Goal: Information Seeking & Learning: Learn about a topic

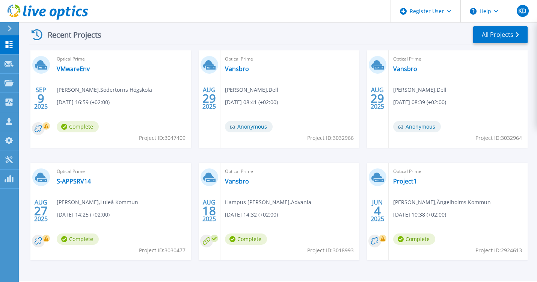
scroll to position [134, 0]
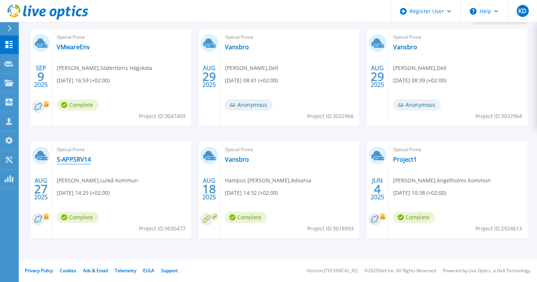
click at [80, 160] on link "S-APPSRV14" at bounding box center [74, 160] width 34 height 8
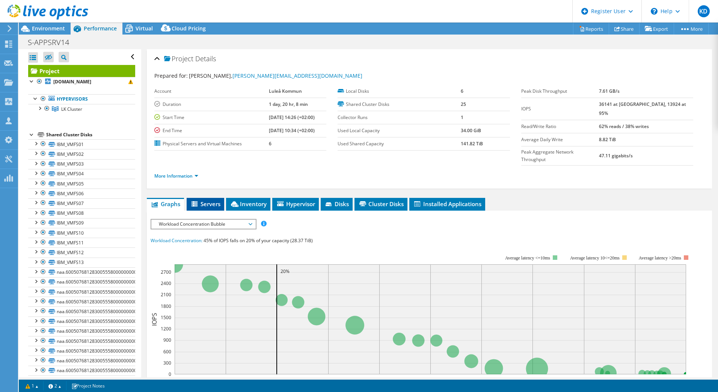
click at [211, 198] on li "Servers" at bounding box center [206, 204] width 38 height 13
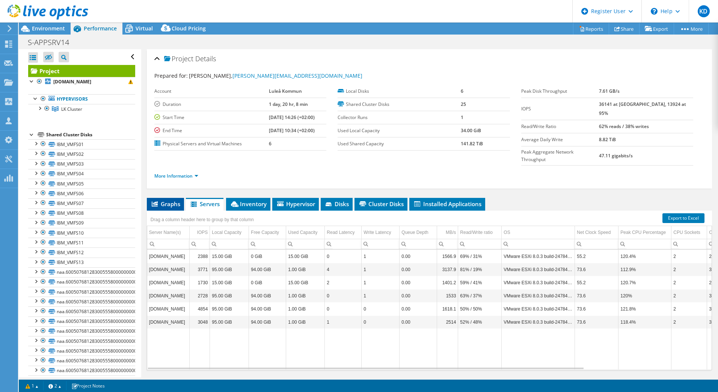
click at [169, 200] on span "Graphs" at bounding box center [166, 204] width 30 height 8
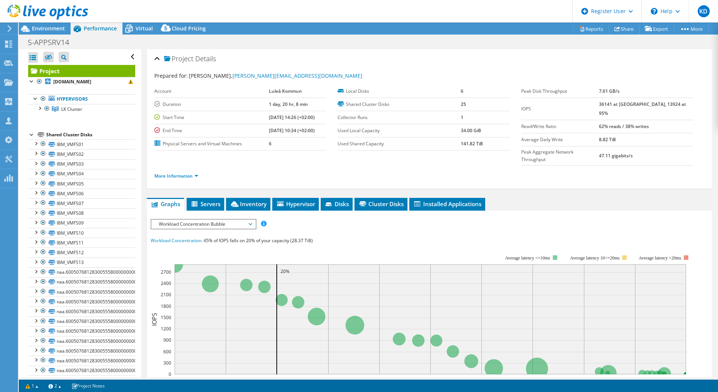
click at [221, 219] on div "Workload Concentration Bubble IOPS Disk Throughput IO Size Latency Queue Depth …" at bounding box center [204, 224] width 106 height 11
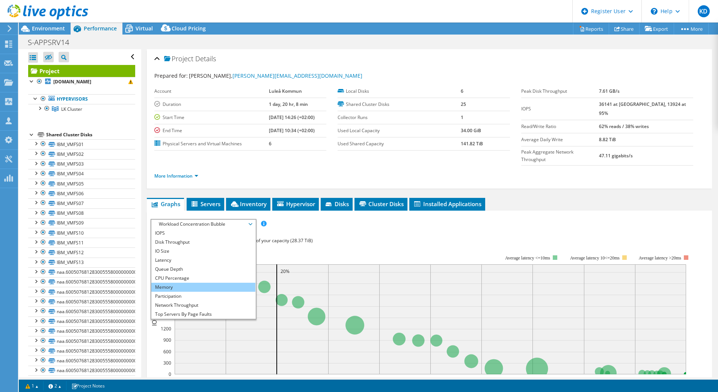
scroll to position [27, 0]
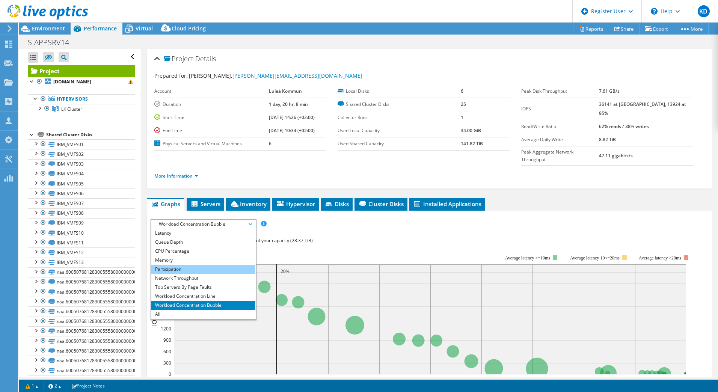
click at [207, 265] on li "Participation" at bounding box center [203, 269] width 104 height 9
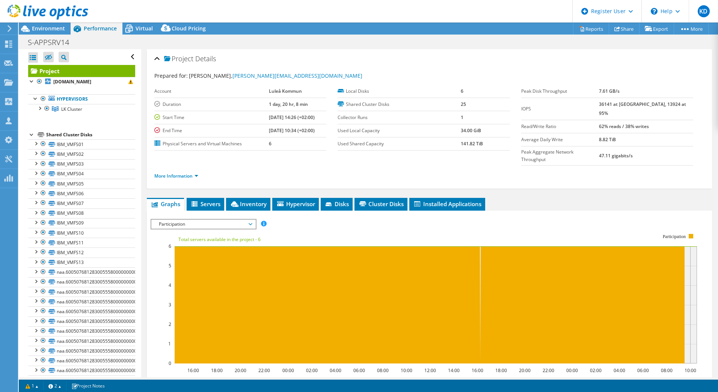
click at [534, 224] on rect at bounding box center [424, 299] width 547 height 150
click at [454, 224] on rect at bounding box center [424, 299] width 547 height 150
click at [502, 225] on rect at bounding box center [424, 299] width 547 height 150
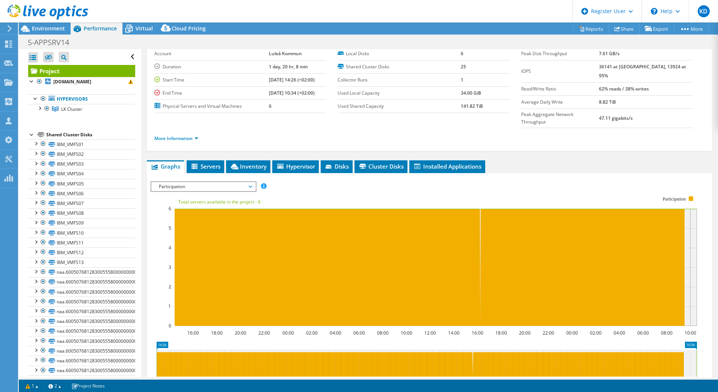
scroll to position [75, 0]
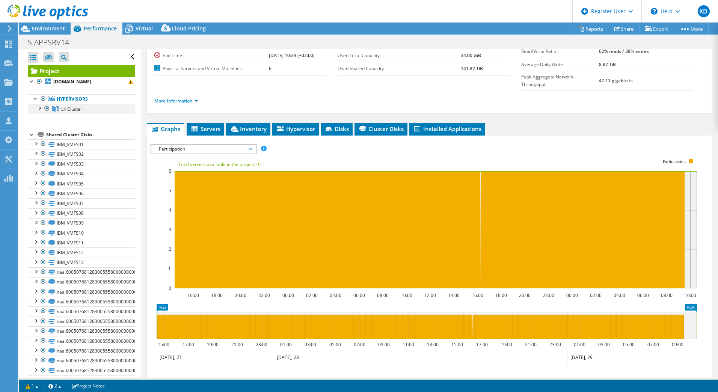
click at [40, 108] on div at bounding box center [40, 108] width 8 height 8
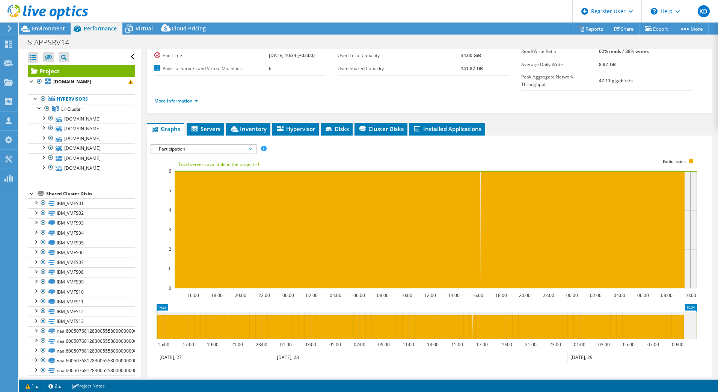
scroll to position [0, 0]
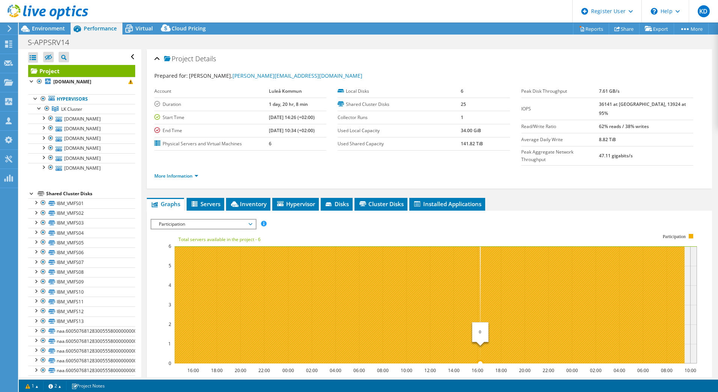
drag, startPoint x: 468, startPoint y: 320, endPoint x: 481, endPoint y: 320, distance: 13.5
click at [481, 320] on icon at bounding box center [429, 304] width 511 height 117
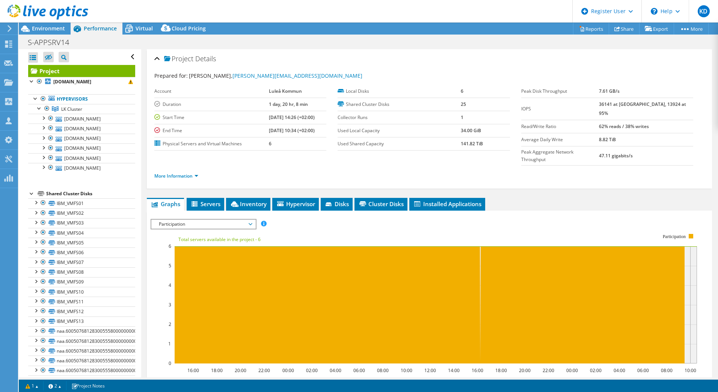
scroll to position [113, 0]
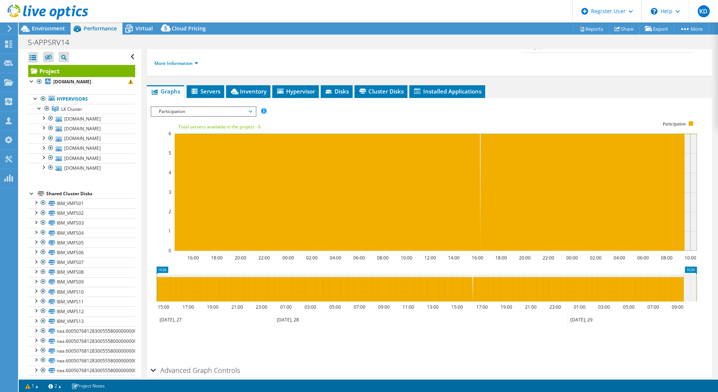
drag, startPoint x: 470, startPoint y: 276, endPoint x: 478, endPoint y: 276, distance: 8.3
click at [478, 276] on icon at bounding box center [427, 288] width 540 height 27
drag, startPoint x: 478, startPoint y: 276, endPoint x: 472, endPoint y: 276, distance: 5.6
click at [472, 276] on icon at bounding box center [427, 288] width 540 height 27
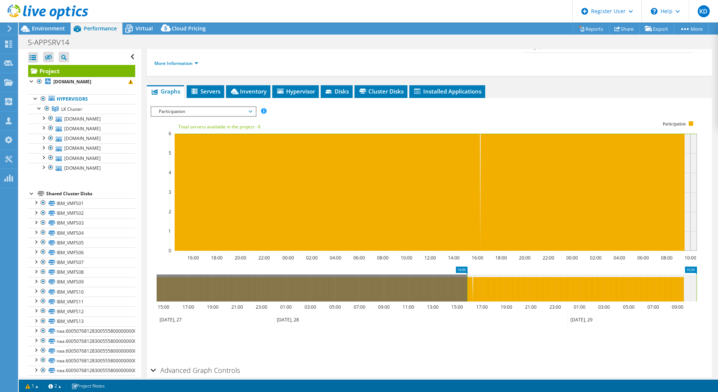
drag, startPoint x: 157, startPoint y: 279, endPoint x: 468, endPoint y: 281, distance: 310.7
click at [468, 281] on rect at bounding box center [467, 288] width 3 height 27
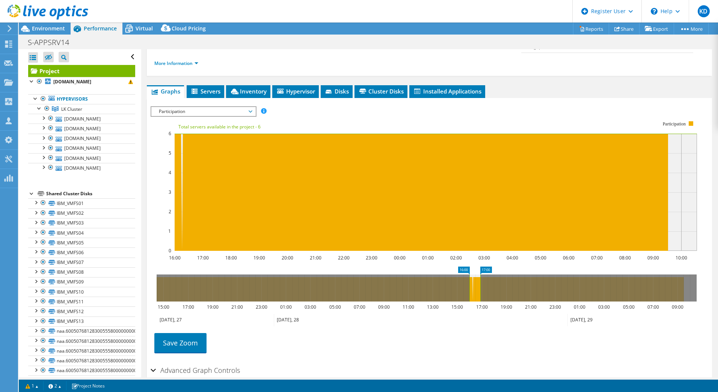
drag, startPoint x: 696, startPoint y: 270, endPoint x: 480, endPoint y: 275, distance: 216.4
click at [480, 275] on rect at bounding box center [480, 288] width 3 height 27
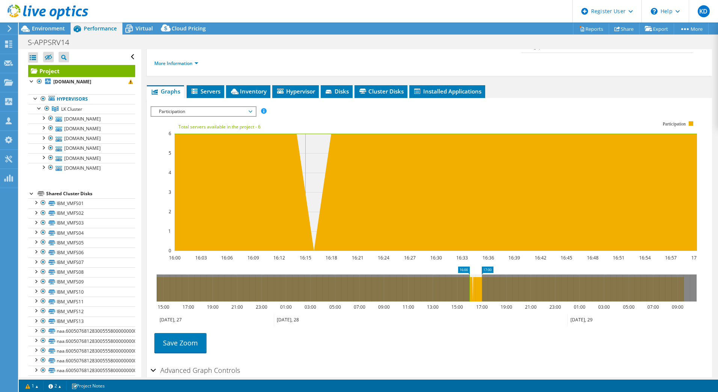
scroll to position [75, 0]
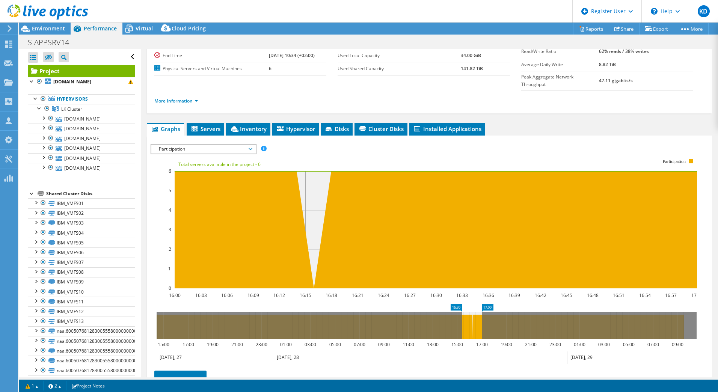
drag, startPoint x: 469, startPoint y: 309, endPoint x: 462, endPoint y: 309, distance: 7.5
click at [462, 312] on rect at bounding box center [462, 325] width 3 height 27
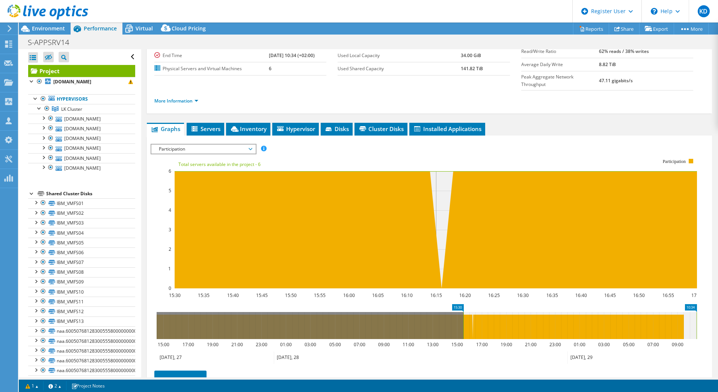
drag, startPoint x: 481, startPoint y: 304, endPoint x: 712, endPoint y: 304, distance: 231.0
click at [712, 304] on article "Project Details Prepared for: Philip Ängemo, philip.angemo@lulea.se Account Lul…" at bounding box center [429, 213] width 577 height 328
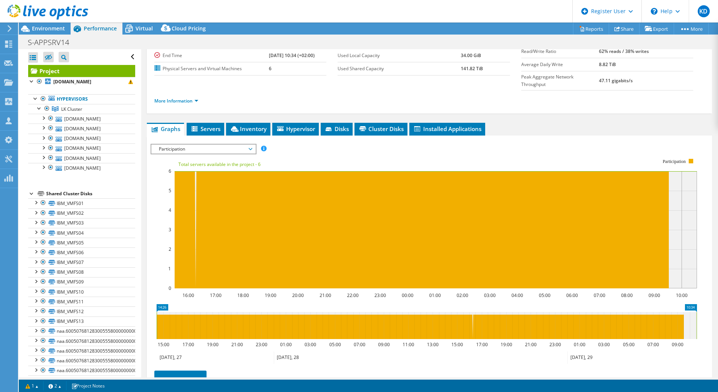
drag, startPoint x: 462, startPoint y: 317, endPoint x: 135, endPoint y: 308, distance: 327.7
click at [135, 308] on div "Open All Close All Hide Excluded Nodes Project Tree Filter" at bounding box center [369, 213] width 700 height 328
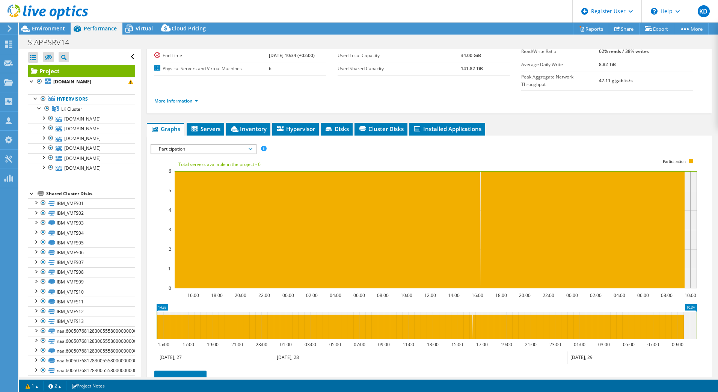
click at [467, 369] on ul "Save Zoom" at bounding box center [428, 379] width 554 height 21
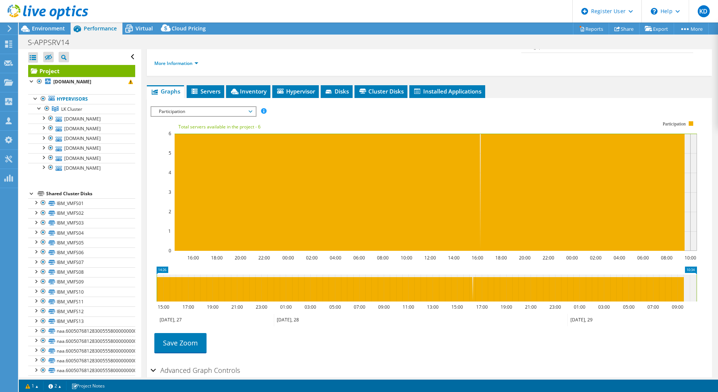
scroll to position [38, 0]
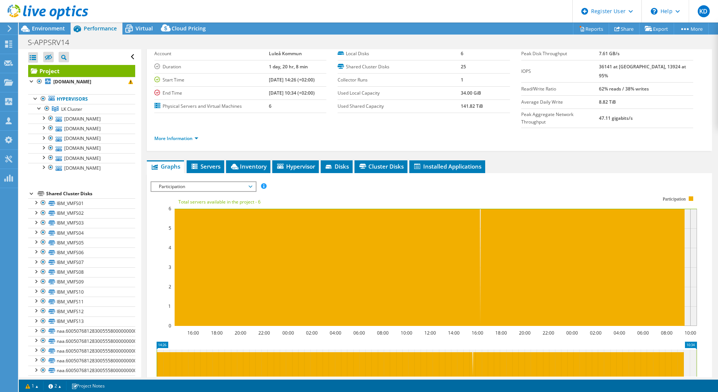
click at [44, 24] on div at bounding box center [44, 12] width 88 height 25
drag, startPoint x: 42, startPoint y: 27, endPoint x: 151, endPoint y: 57, distance: 112.9
click at [42, 27] on span "Environment" at bounding box center [48, 28] width 33 height 7
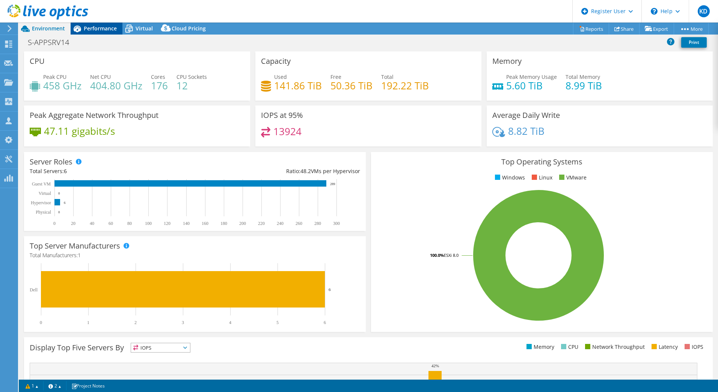
click at [87, 30] on span "Performance" at bounding box center [100, 28] width 33 height 7
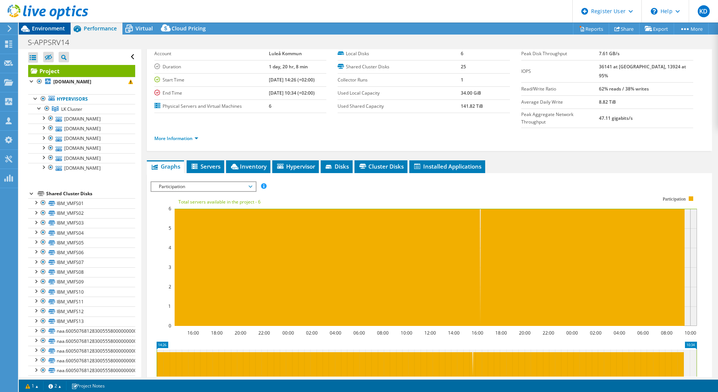
click at [60, 28] on span "Environment" at bounding box center [48, 28] width 33 height 7
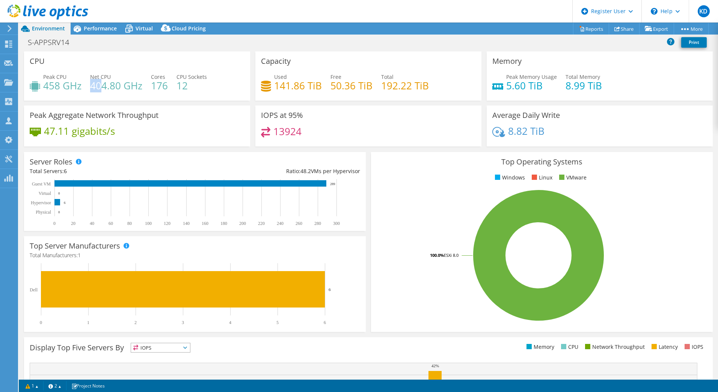
drag, startPoint x: 90, startPoint y: 86, endPoint x: 102, endPoint y: 87, distance: 12.0
click at [102, 87] on h4 "404.80 GHz" at bounding box center [116, 86] width 52 height 8
click at [101, 87] on h4 "404.80 GHz" at bounding box center [116, 86] width 52 height 8
drag, startPoint x: 96, startPoint y: 86, endPoint x: 105, endPoint y: 85, distance: 9.5
click at [105, 85] on h4 "404.80 GHz" at bounding box center [116, 86] width 52 height 8
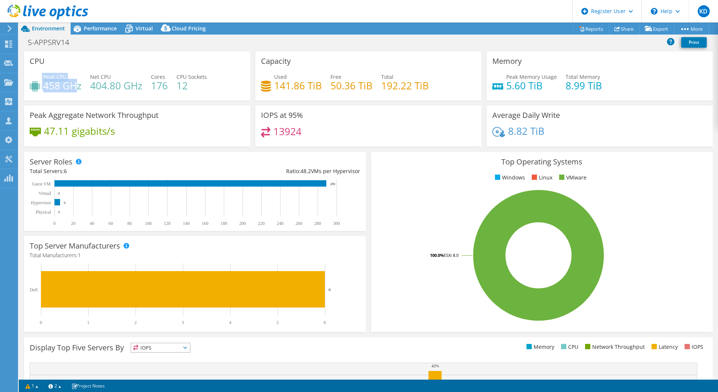
drag, startPoint x: 105, startPoint y: 85, endPoint x: 41, endPoint y: 88, distance: 64.4
click at [41, 88] on div "Peak CPU 458 GHz" at bounding box center [56, 81] width 52 height 17
drag, startPoint x: 41, startPoint y: 88, endPoint x: 53, endPoint y: 89, distance: 12.4
click at [53, 89] on h4 "458 GHz" at bounding box center [62, 86] width 38 height 8
drag, startPoint x: 574, startPoint y: 79, endPoint x: 523, endPoint y: 80, distance: 51.5
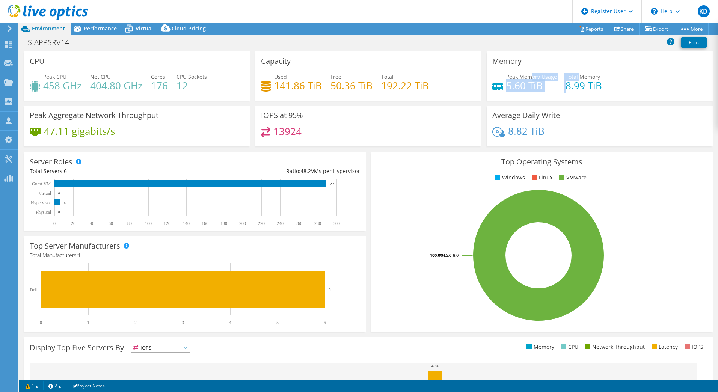
click at [524, 79] on div "Peak Memory Usage 5.60 TiB Total Memory 8.99 TiB" at bounding box center [600, 85] width 215 height 24
drag, startPoint x: 523, startPoint y: 80, endPoint x: 508, endPoint y: 88, distance: 16.5
click at [508, 88] on h4 "5.60 TiB" at bounding box center [531, 86] width 51 height 8
drag, startPoint x: 501, startPoint y: 86, endPoint x: 524, endPoint y: 92, distance: 24.6
click at [524, 92] on div "Peak Memory Usage 5.60 TiB Total Memory 8.99 TiB" at bounding box center [600, 85] width 215 height 24
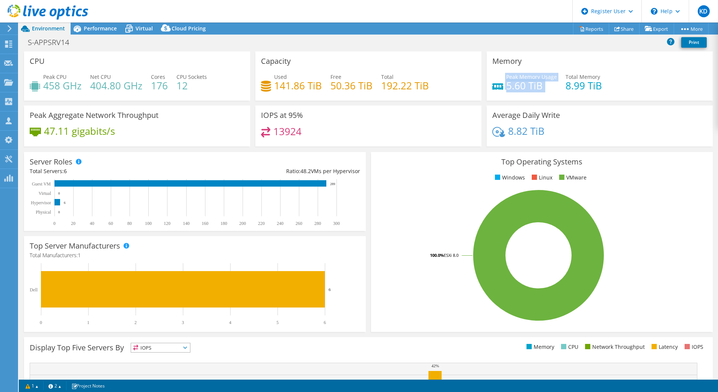
drag, startPoint x: 524, startPoint y: 92, endPoint x: 535, endPoint y: 89, distance: 11.5
click at [533, 89] on h4 "5.60 TiB" at bounding box center [531, 86] width 51 height 8
drag, startPoint x: 588, startPoint y: 84, endPoint x: 575, endPoint y: 82, distance: 13.4
click at [576, 82] on h4 "8.99 TiB" at bounding box center [584, 86] width 36 height 8
click at [115, 33] on div "Performance" at bounding box center [97, 29] width 52 height 12
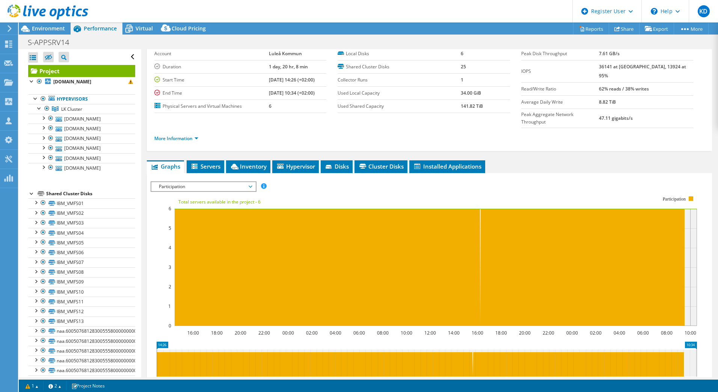
scroll to position [0, 0]
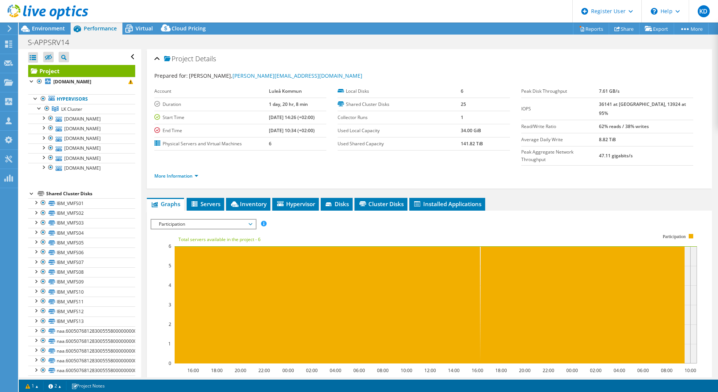
click at [203, 220] on span "Participation" at bounding box center [203, 224] width 97 height 9
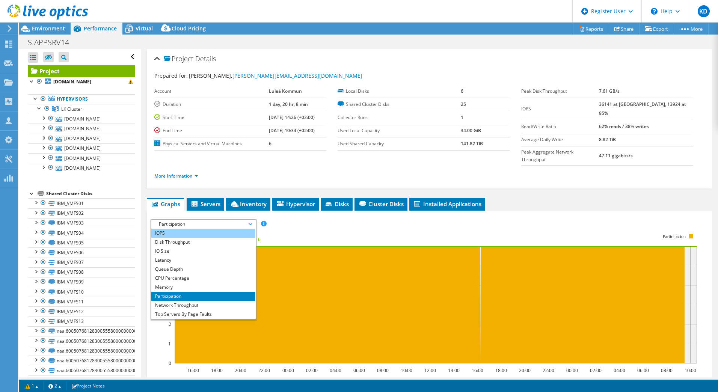
click at [199, 229] on li "IOPS" at bounding box center [203, 233] width 104 height 9
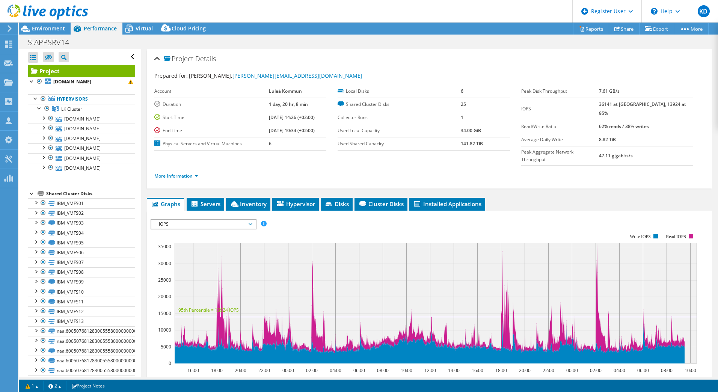
click at [580, 175] on div "Project Details Prepared for: Philip Ängemo, philip.angemo@lulea.se Account Lul…" at bounding box center [429, 288] width 577 height 478
drag, startPoint x: 616, startPoint y: 105, endPoint x: 653, endPoint y: 104, distance: 37.6
click at [653, 104] on b "36141 at Peak, 13924 at 95%" at bounding box center [642, 108] width 87 height 15
click at [651, 106] on b "36141 at Peak, 13924 at 95%" at bounding box center [642, 108] width 87 height 15
drag, startPoint x: 647, startPoint y: 106, endPoint x: 665, endPoint y: 105, distance: 18.4
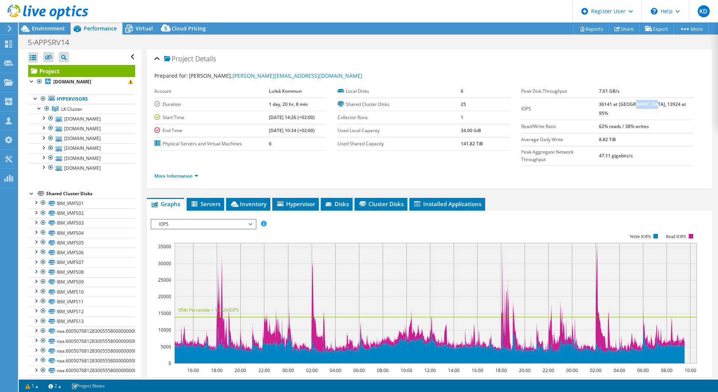
click at [665, 105] on b "36141 at Peak, 13924 at 95%" at bounding box center [642, 108] width 87 height 15
click at [573, 166] on div "More Information" at bounding box center [429, 176] width 550 height 21
click at [315, 224] on rect at bounding box center [424, 299] width 547 height 150
click at [141, 23] on div "Virtual" at bounding box center [140, 29] width 36 height 12
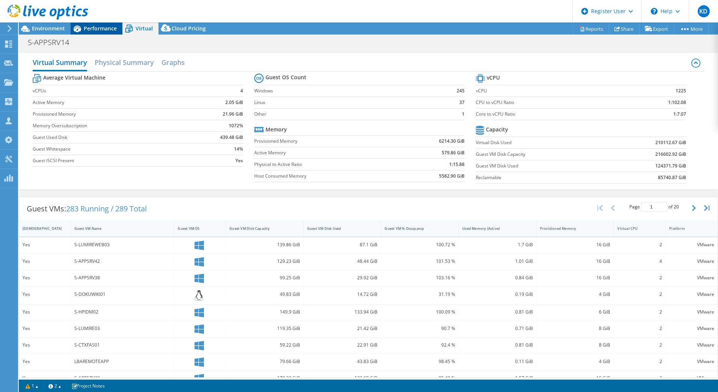
click at [94, 31] on span "Performance" at bounding box center [100, 28] width 33 height 7
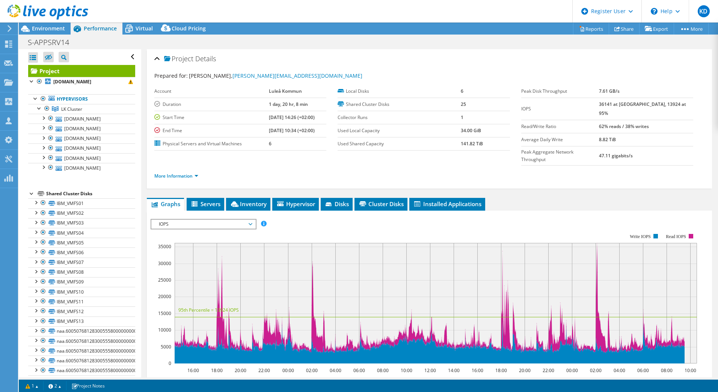
drag, startPoint x: 664, startPoint y: 105, endPoint x: 613, endPoint y: 103, distance: 50.4
click at [613, 103] on tr "IOPS 36141 at Peak, 13924 at 95%" at bounding box center [607, 109] width 172 height 22
drag, startPoint x: 613, startPoint y: 103, endPoint x: 640, endPoint y: 108, distance: 27.1
click at [640, 108] on td "36141 at Peak, 13924 at 95%" at bounding box center [646, 109] width 94 height 22
drag, startPoint x: 663, startPoint y: 104, endPoint x: 611, endPoint y: 105, distance: 52.6
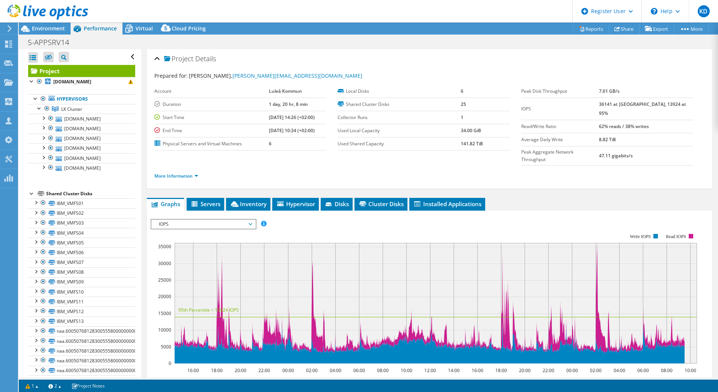
click at [611, 105] on tr "IOPS 36141 at Peak, 13924 at 95%" at bounding box center [607, 109] width 172 height 22
drag, startPoint x: 611, startPoint y: 105, endPoint x: 649, endPoint y: 106, distance: 38.3
click at [649, 106] on b "36141 at Peak, 13924 at 95%" at bounding box center [642, 108] width 87 height 15
drag, startPoint x: 663, startPoint y: 103, endPoint x: 614, endPoint y: 107, distance: 49.8
click at [614, 107] on tr "IOPS 36141 at Peak, 13924 at 95%" at bounding box center [607, 109] width 172 height 22
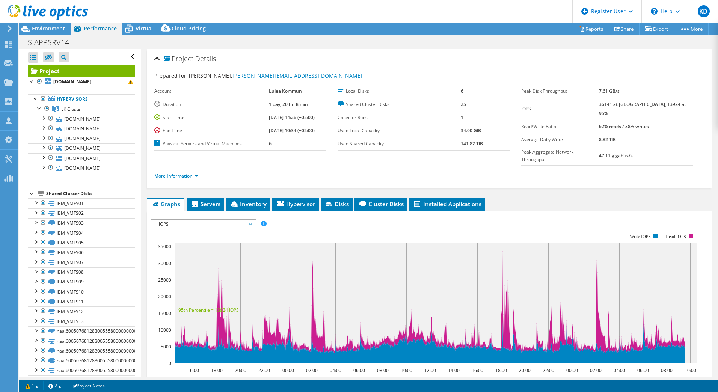
drag, startPoint x: 614, startPoint y: 107, endPoint x: 610, endPoint y: 118, distance: 11.3
click at [600, 123] on label "Read/Write Ratio" at bounding box center [560, 127] width 78 height 8
click at [148, 26] on span "Virtual" at bounding box center [144, 28] width 17 height 7
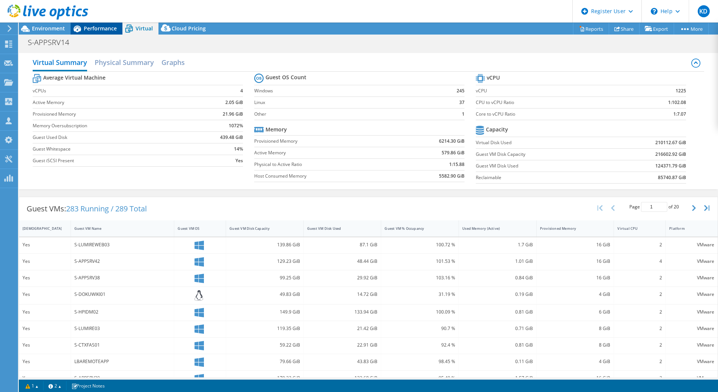
click at [80, 31] on icon at bounding box center [78, 29] width 8 height 7
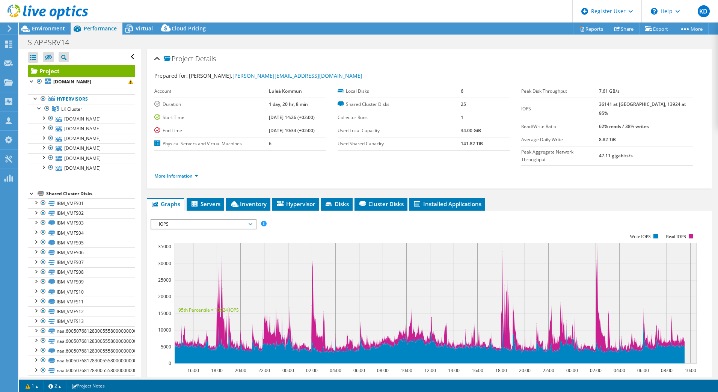
click at [246, 220] on span "IOPS" at bounding box center [203, 224] width 97 height 9
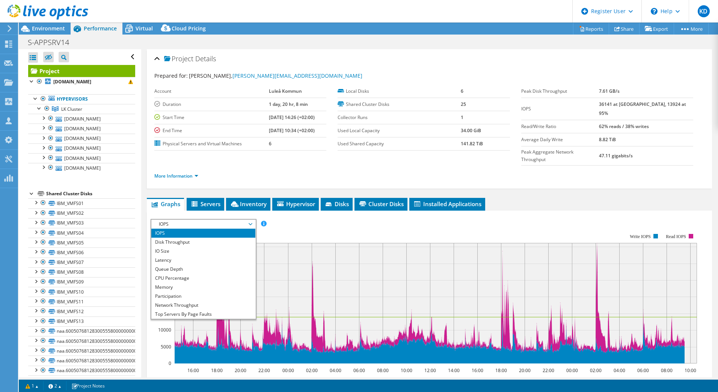
click at [349, 224] on rect at bounding box center [424, 299] width 547 height 150
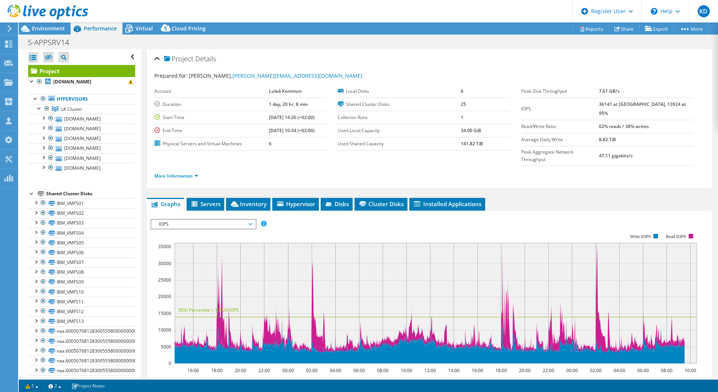
click at [227, 220] on span "IOPS" at bounding box center [203, 224] width 97 height 9
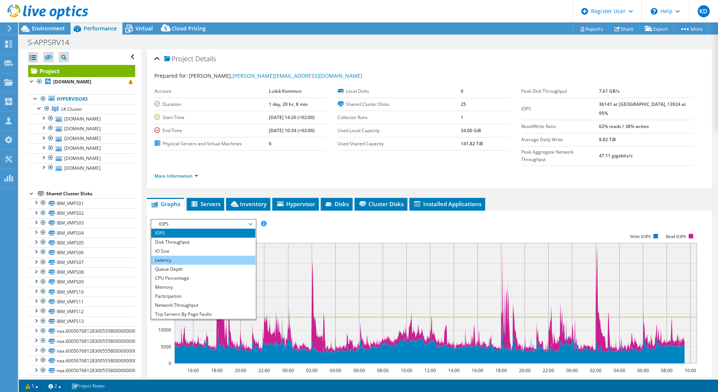
click at [194, 256] on li "Latency" at bounding box center [203, 260] width 104 height 9
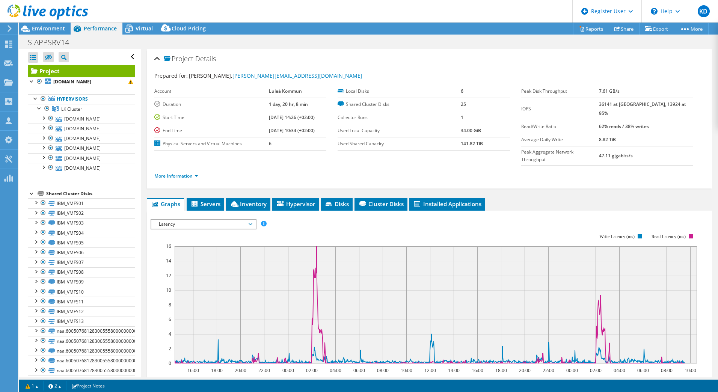
click at [222, 220] on span "Latency" at bounding box center [203, 224] width 97 height 9
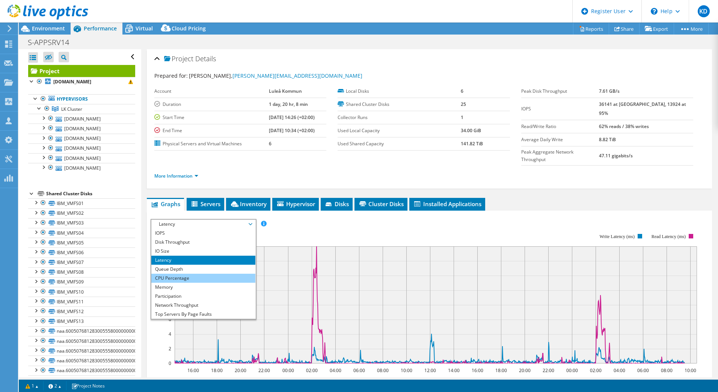
click at [226, 274] on li "CPU Percentage" at bounding box center [203, 278] width 104 height 9
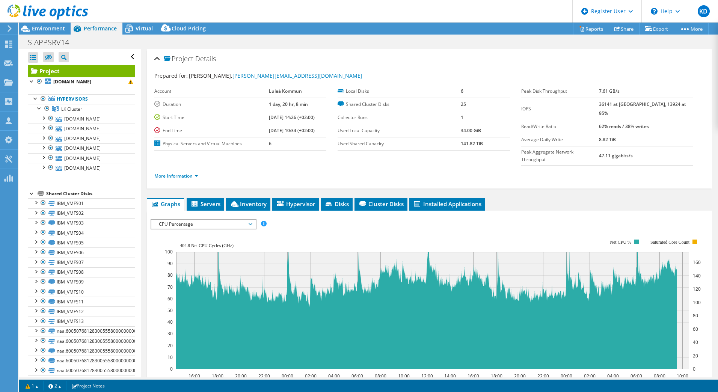
click at [41, 24] on div at bounding box center [44, 12] width 88 height 25
click at [41, 26] on span "Environment" at bounding box center [48, 28] width 33 height 7
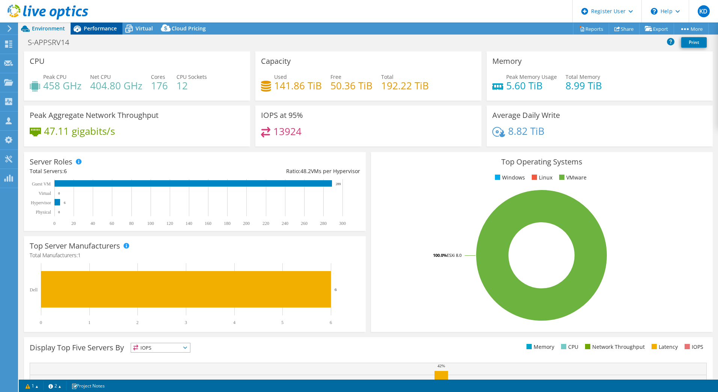
click at [106, 29] on span "Performance" at bounding box center [100, 28] width 33 height 7
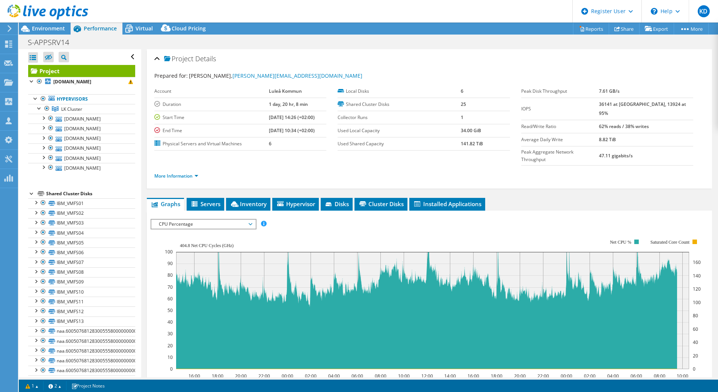
click at [201, 220] on span "CPU Percentage" at bounding box center [203, 224] width 97 height 9
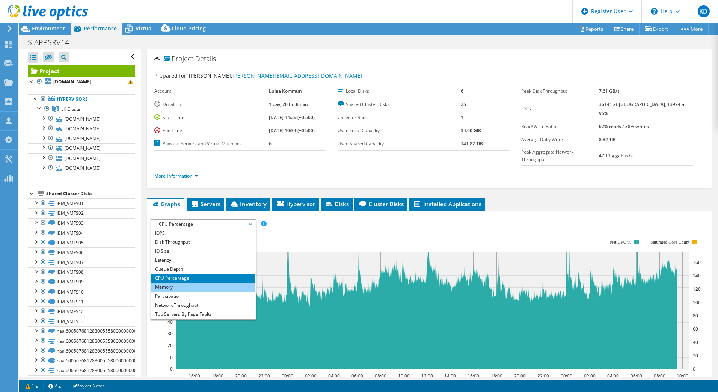
click at [194, 283] on li "Memory" at bounding box center [203, 287] width 104 height 9
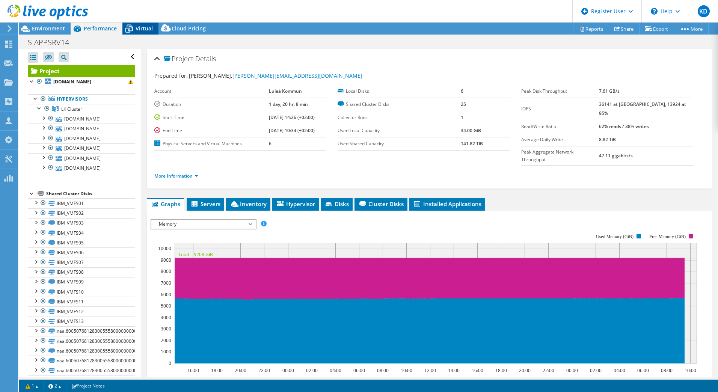
click at [147, 31] on span "Virtual" at bounding box center [144, 28] width 17 height 7
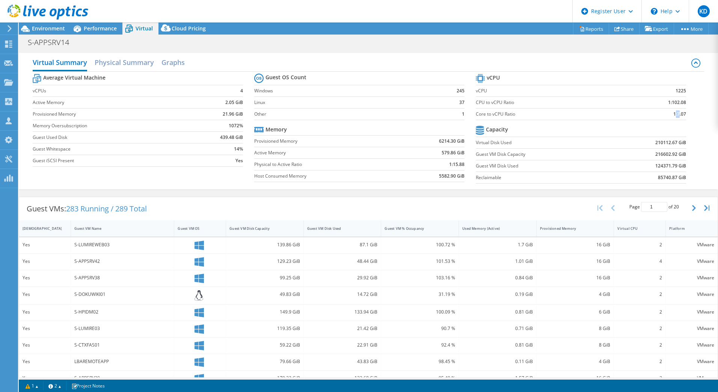
click at [674, 115] on b "1:7.07" at bounding box center [680, 114] width 13 height 8
drag, startPoint x: 670, startPoint y: 115, endPoint x: 619, endPoint y: 103, distance: 52.1
click at [624, 103] on td "1:102.08" at bounding box center [655, 103] width 62 height 12
click at [674, 114] on b "1:7.07" at bounding box center [680, 114] width 13 height 8
click at [85, 26] on span "Performance" at bounding box center [100, 28] width 33 height 7
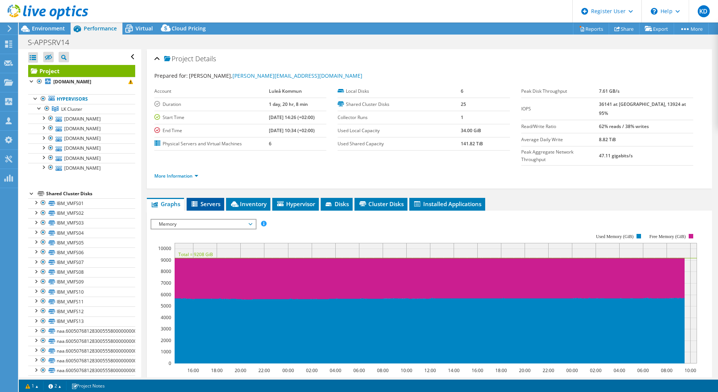
click at [211, 200] on span "Servers" at bounding box center [205, 204] width 30 height 8
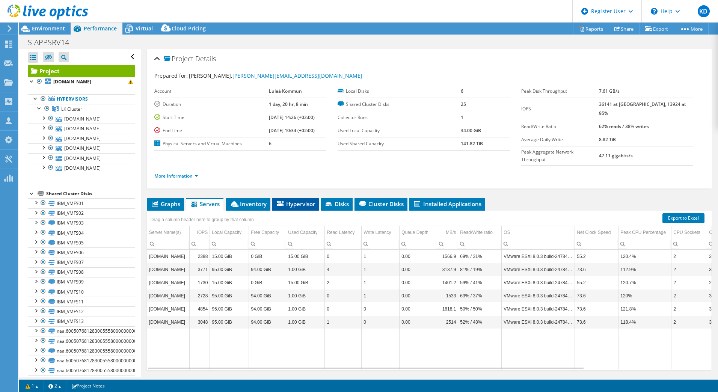
click at [299, 200] on span "Hypervisor" at bounding box center [295, 204] width 39 height 8
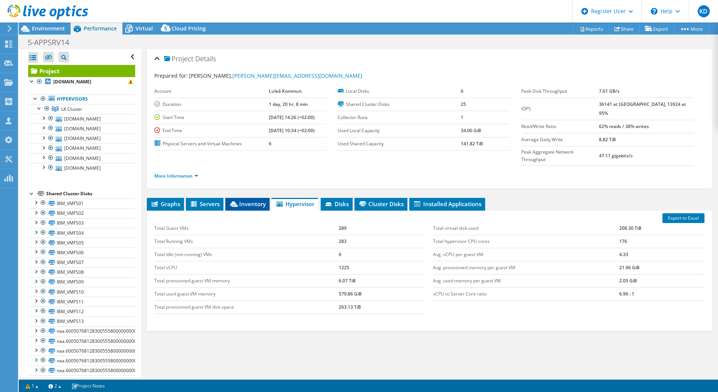
click at [256, 200] on span "Inventory" at bounding box center [247, 204] width 37 height 8
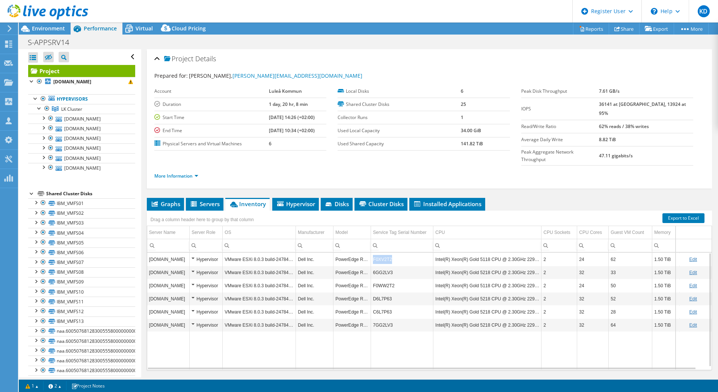
drag, startPoint x: 390, startPoint y: 247, endPoint x: 374, endPoint y: 243, distance: 17.0
click at [374, 253] on td "F0XV2T2" at bounding box center [402, 259] width 62 height 13
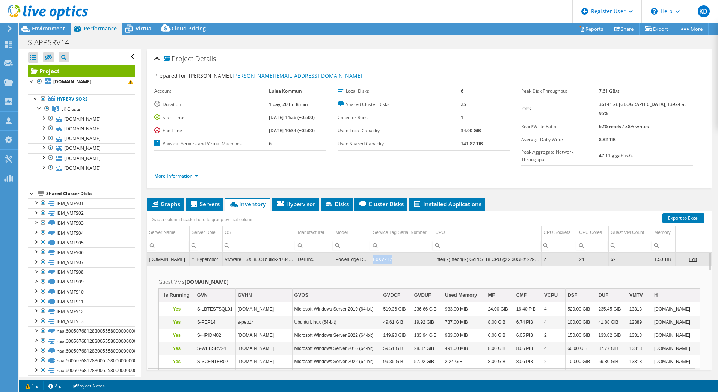
drag, startPoint x: 374, startPoint y: 243, endPoint x: 390, endPoint y: 247, distance: 17.0
click at [390, 253] on td "F0XV2T2" at bounding box center [402, 259] width 62 height 13
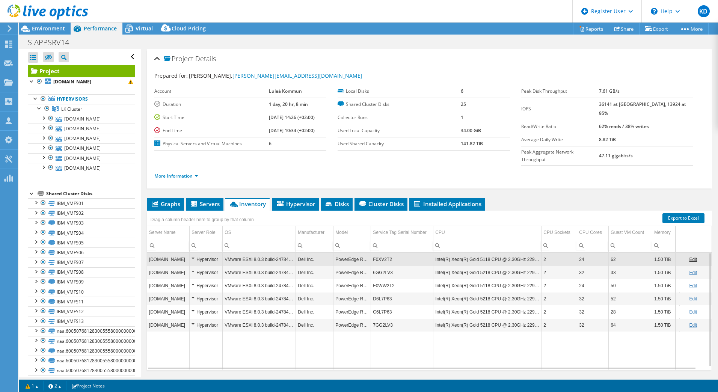
drag, startPoint x: 388, startPoint y: 245, endPoint x: 380, endPoint y: 245, distance: 8.3
click at [380, 253] on td "F0XV2T2" at bounding box center [402, 259] width 62 height 13
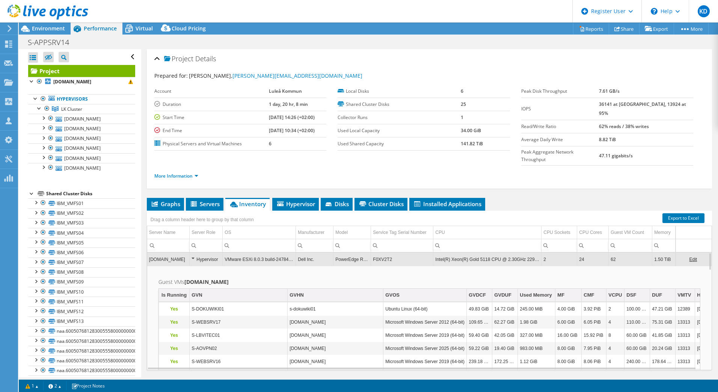
click at [218, 255] on div "Hypervisor" at bounding box center [206, 259] width 29 height 9
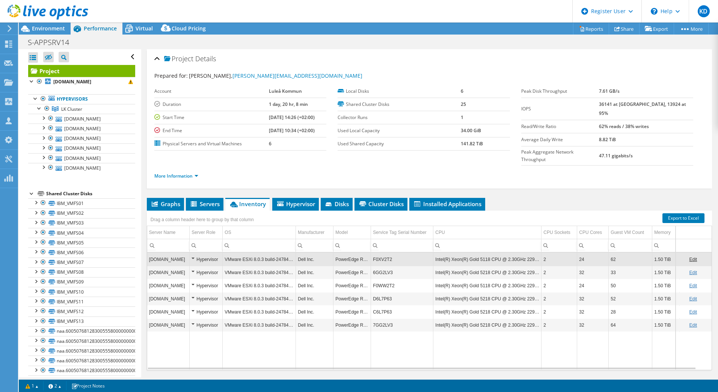
click at [264, 266] on td "VMware ESXi 8.0.3 build-24784735" at bounding box center [259, 272] width 73 height 13
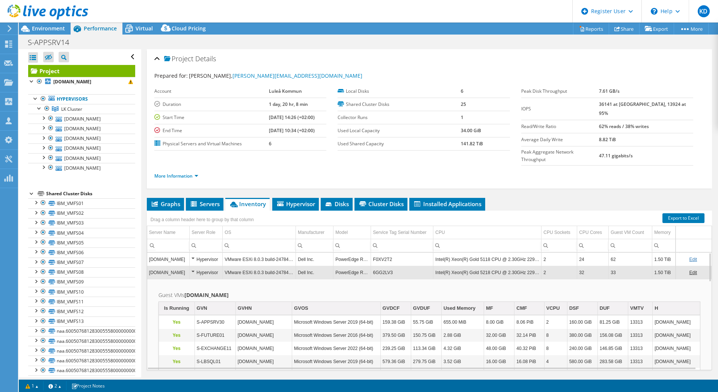
click at [264, 266] on td "VMware ESXi 8.0.3 build-24784735" at bounding box center [259, 272] width 73 height 13
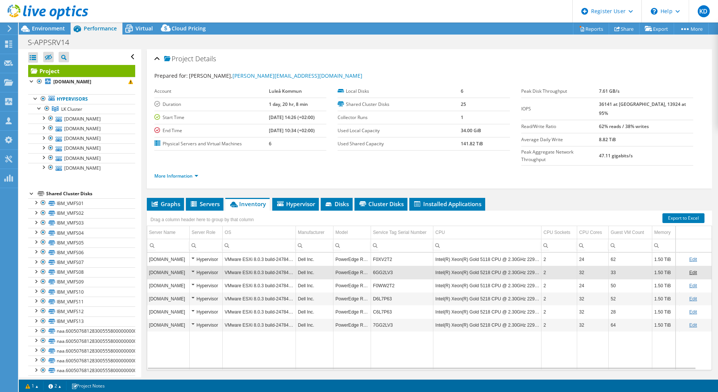
click at [602, 166] on div "More Information" at bounding box center [429, 176] width 550 height 21
click at [138, 27] on span "Virtual" at bounding box center [144, 28] width 17 height 7
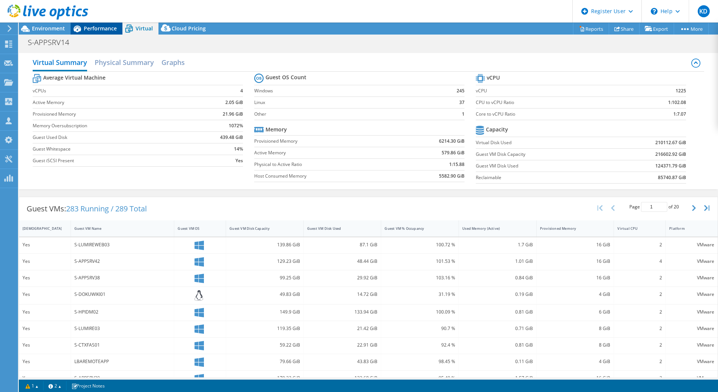
click at [113, 30] on span "Performance" at bounding box center [100, 28] width 33 height 7
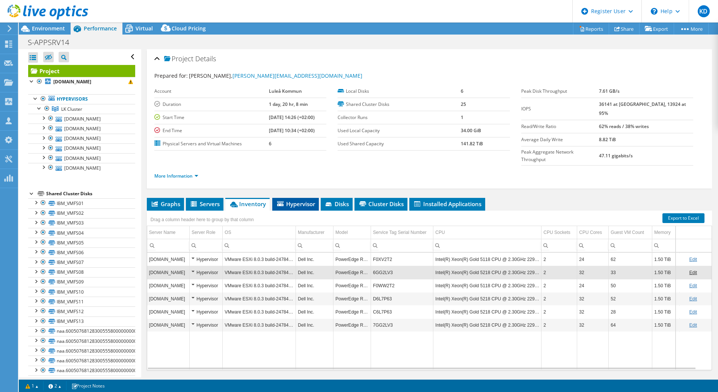
click at [297, 200] on span "Hypervisor" at bounding box center [295, 204] width 39 height 8
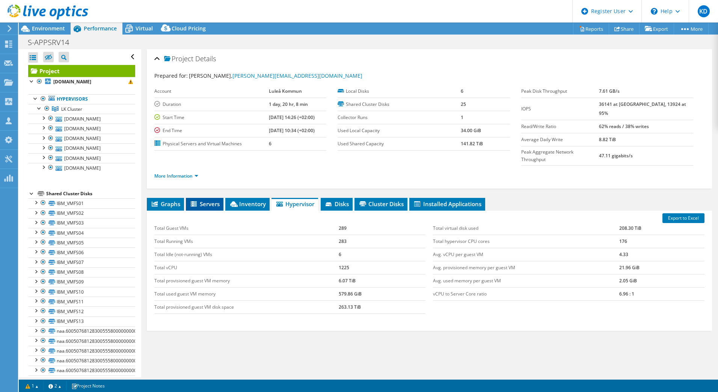
click at [190, 200] on span "Servers" at bounding box center [205, 204] width 30 height 8
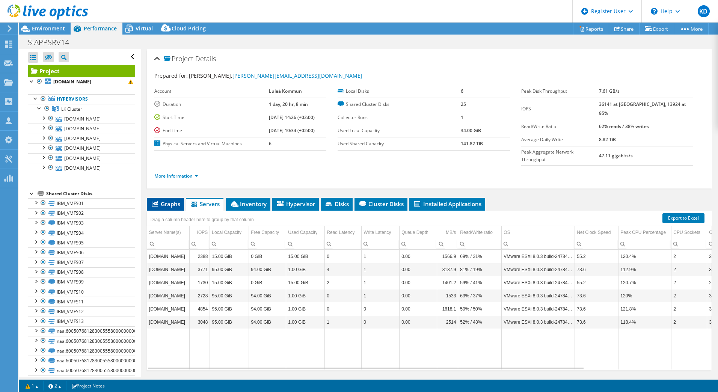
click at [165, 200] on span "Graphs" at bounding box center [166, 204] width 30 height 8
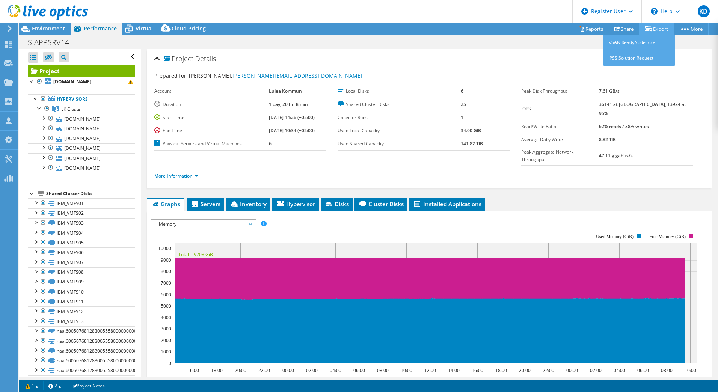
click at [653, 31] on link "Export" at bounding box center [656, 29] width 35 height 12
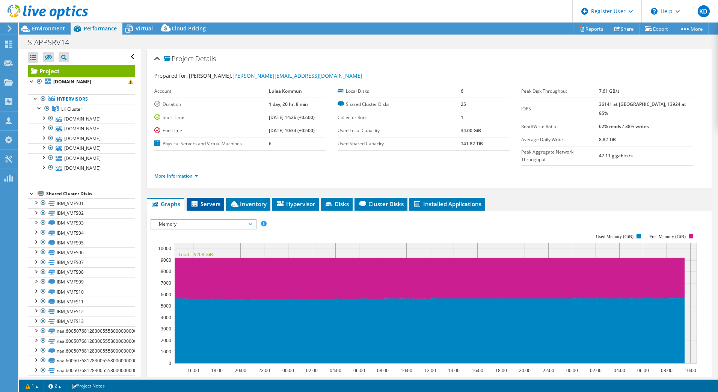
click at [210, 200] on span "Servers" at bounding box center [205, 204] width 30 height 8
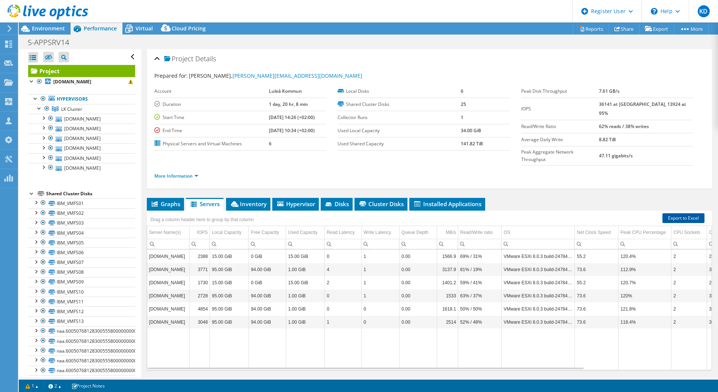
click at [675, 213] on link "Export to Excel" at bounding box center [684, 218] width 42 height 10
click at [136, 28] on span "Virtual" at bounding box center [144, 28] width 17 height 7
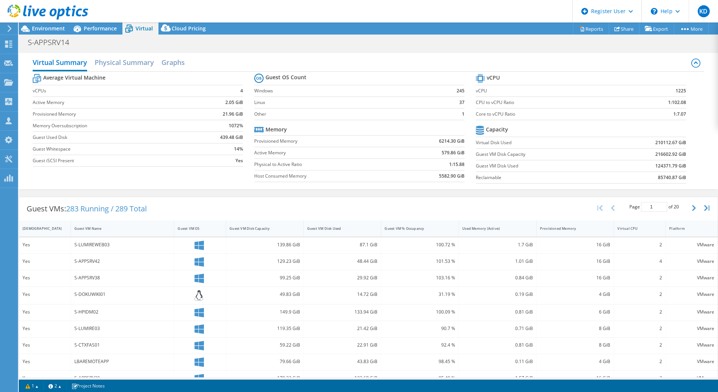
click at [81, 22] on div at bounding box center [44, 12] width 88 height 25
click at [99, 29] on span "Performance" at bounding box center [100, 28] width 33 height 7
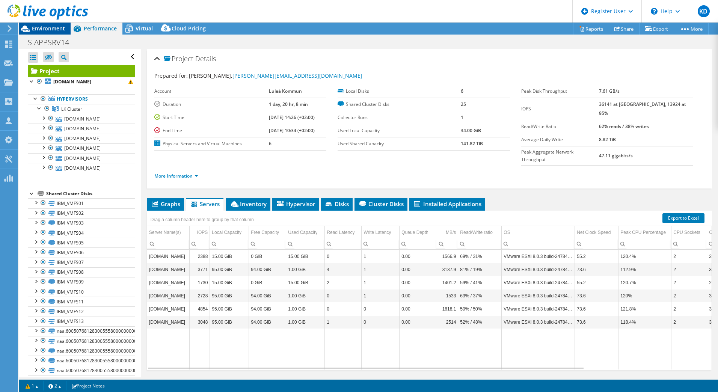
click at [47, 28] on span "Environment" at bounding box center [48, 28] width 33 height 7
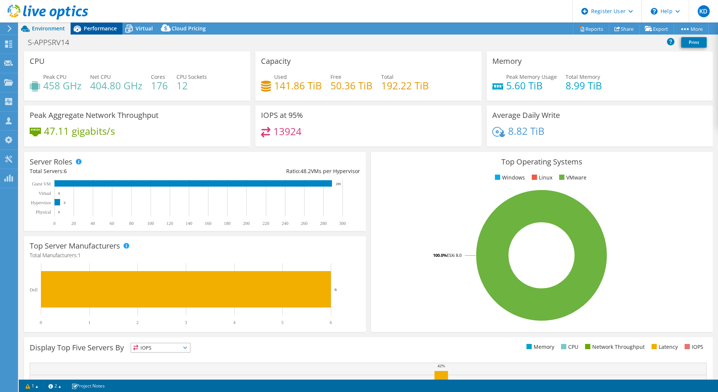
click at [109, 26] on span "Performance" at bounding box center [100, 28] width 33 height 7
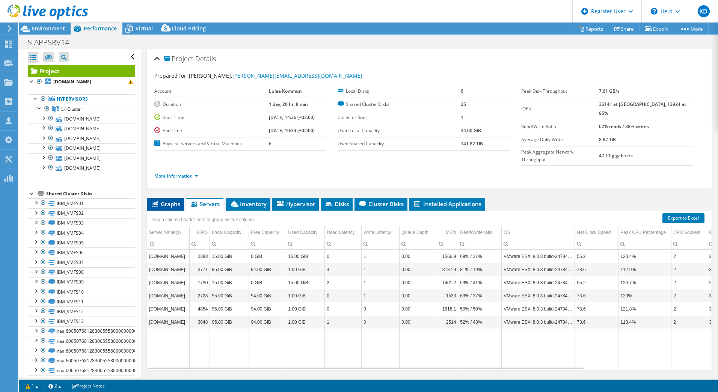
click at [165, 200] on span "Graphs" at bounding box center [166, 204] width 30 height 8
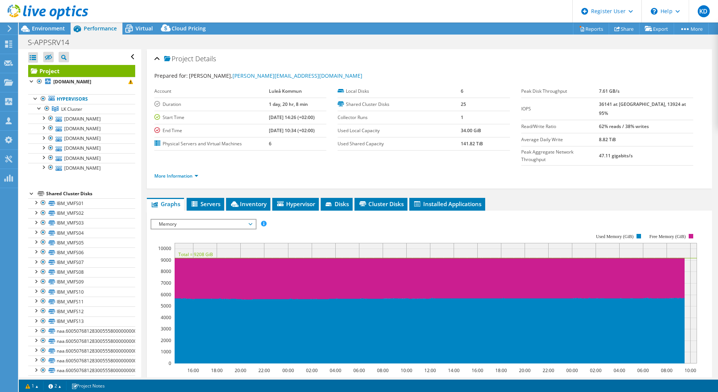
click at [461, 70] on div "Prepared for: Philip Ängemo, philip.angemo@lulea.se Account Luleå Kommun Durati…" at bounding box center [429, 126] width 550 height 119
click at [479, 20] on header "KD Dell User Kenneth Demir Kenneth.Demir@dell.com Dell My Profile Log Out \n He…" at bounding box center [359, 11] width 718 height 23
